Goal: Transaction & Acquisition: Book appointment/travel/reservation

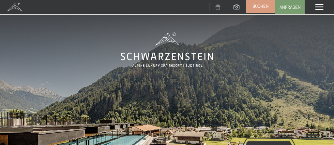
click at [269, 11] on link "Buchen" at bounding box center [260, 6] width 29 height 14
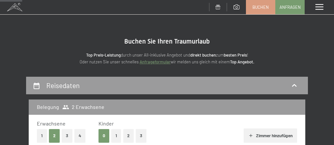
scroll to position [70, 0]
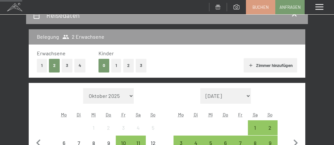
click at [133, 64] on button "2" at bounding box center [128, 65] width 11 height 13
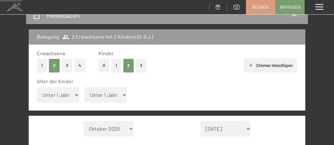
click at [84, 87] on select "Unter 1 Jahr 1 Jahr 2 Jahre 3 Jahre 4 Jahre 5 Jahre 6 Jahre 7 Jahre 8 Jahre 9 J…" at bounding box center [105, 95] width 42 height 16
select select "2"
click option "2 Jahre" at bounding box center [0, 0] width 0 height 0
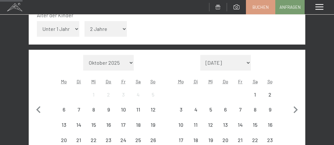
scroll to position [176, 0]
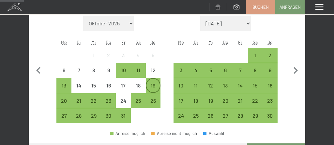
click at [155, 85] on div "19" at bounding box center [153, 90] width 14 height 14
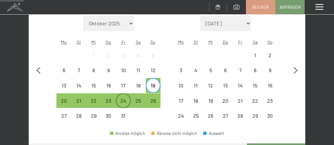
click at [123, 100] on div "24" at bounding box center [123, 105] width 14 height 14
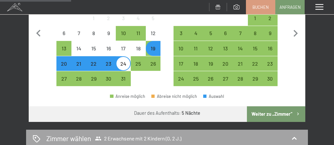
scroll to position [246, 0]
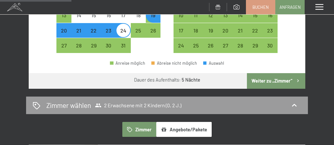
click at [279, 79] on button "Weiter zu „Zimmer“" at bounding box center [276, 81] width 58 height 16
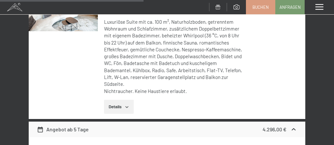
scroll to position [323, 0]
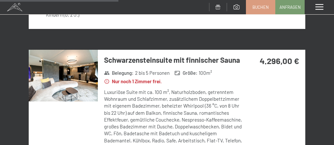
click at [76, 62] on img at bounding box center [63, 76] width 69 height 52
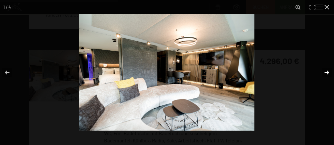
click at [326, 72] on button "button" at bounding box center [322, 72] width 23 height 33
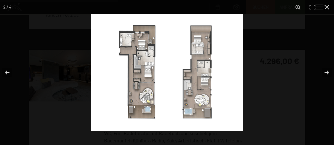
click at [143, 71] on img at bounding box center [167, 72] width 152 height 117
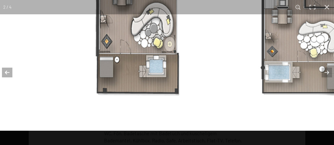
click at [5, 73] on button "button" at bounding box center [11, 72] width 23 height 33
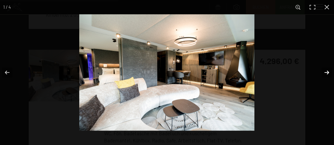
click at [327, 71] on button "button" at bounding box center [322, 72] width 23 height 33
